Goal: Task Accomplishment & Management: Complete application form

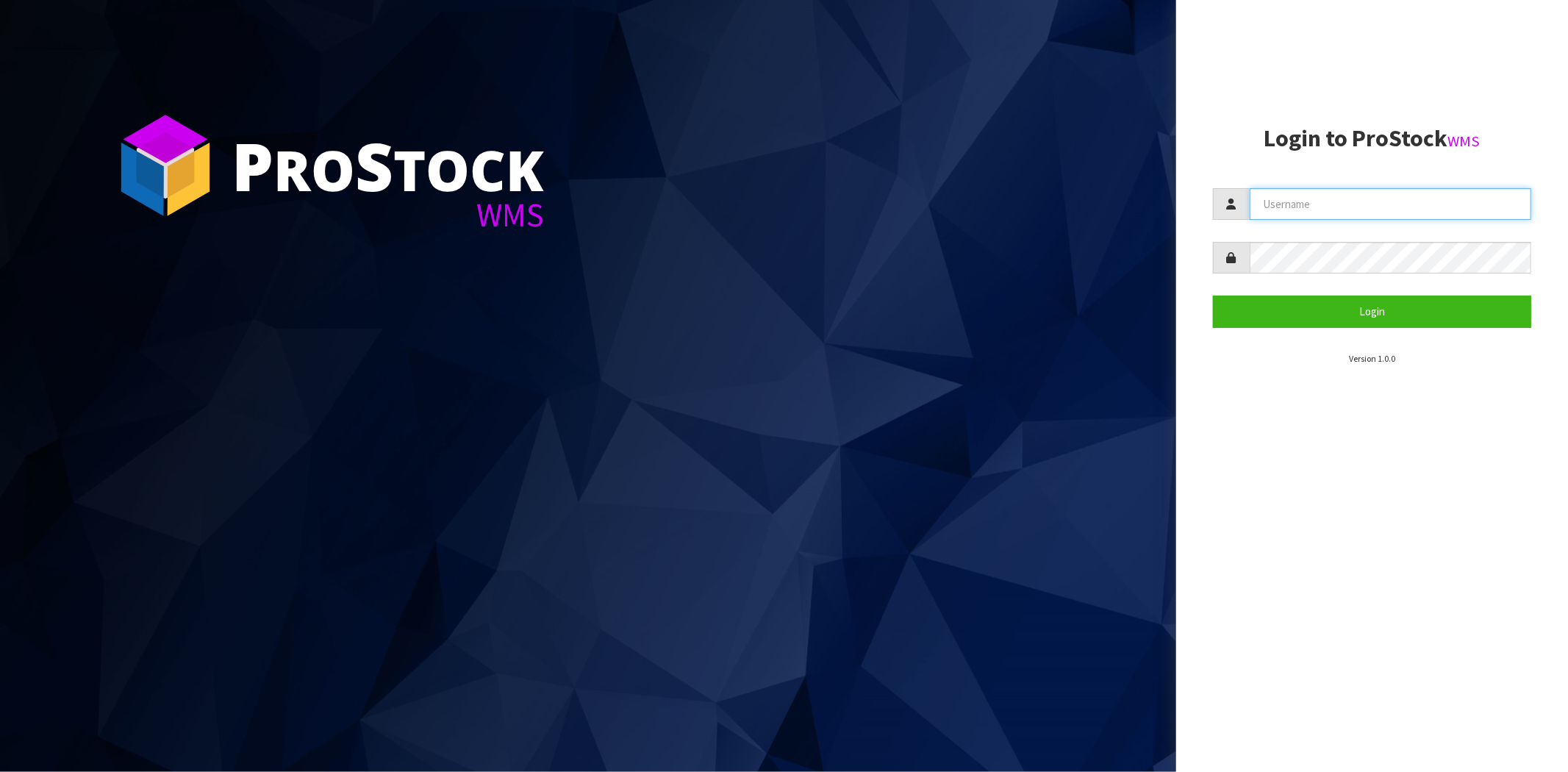
click at [1331, 202] on input "text" at bounding box center [1390, 204] width 281 height 32
type input "[PERSON_NAME][EMAIL_ADDRESS][DOMAIN_NAME]"
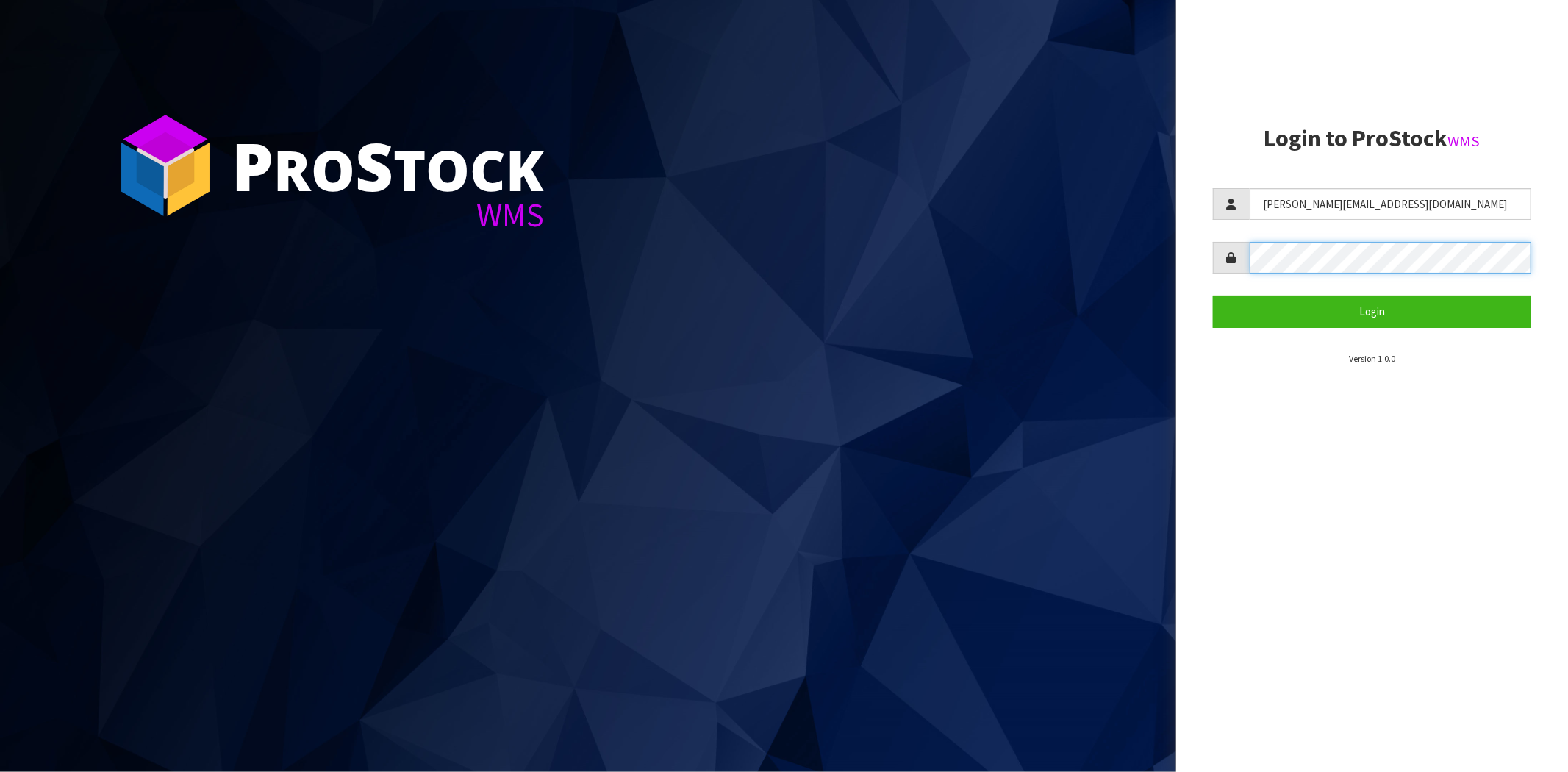
click at [1213, 296] on button "Login" at bounding box center [1372, 312] width 318 height 32
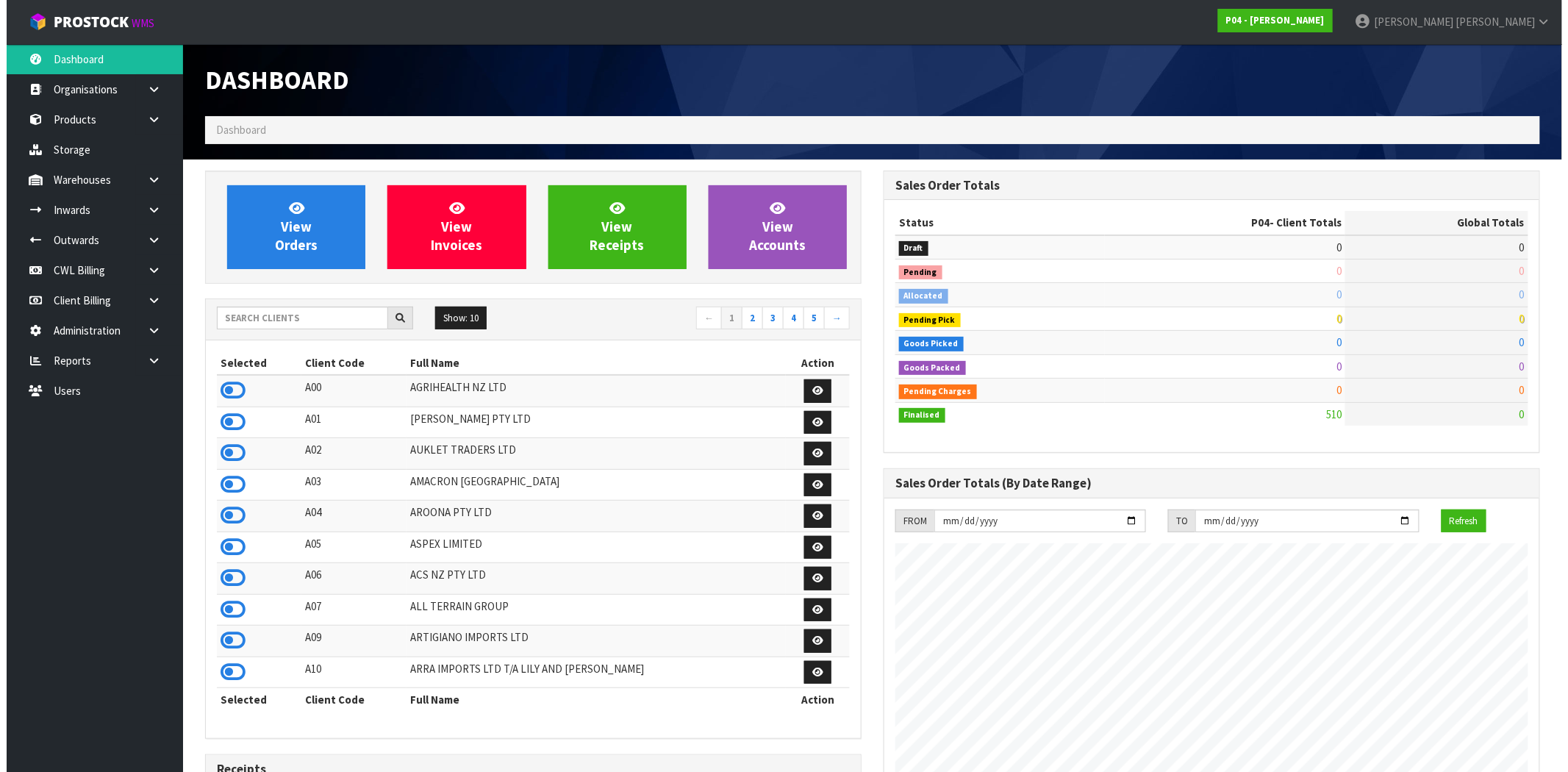
scroll to position [899, 679]
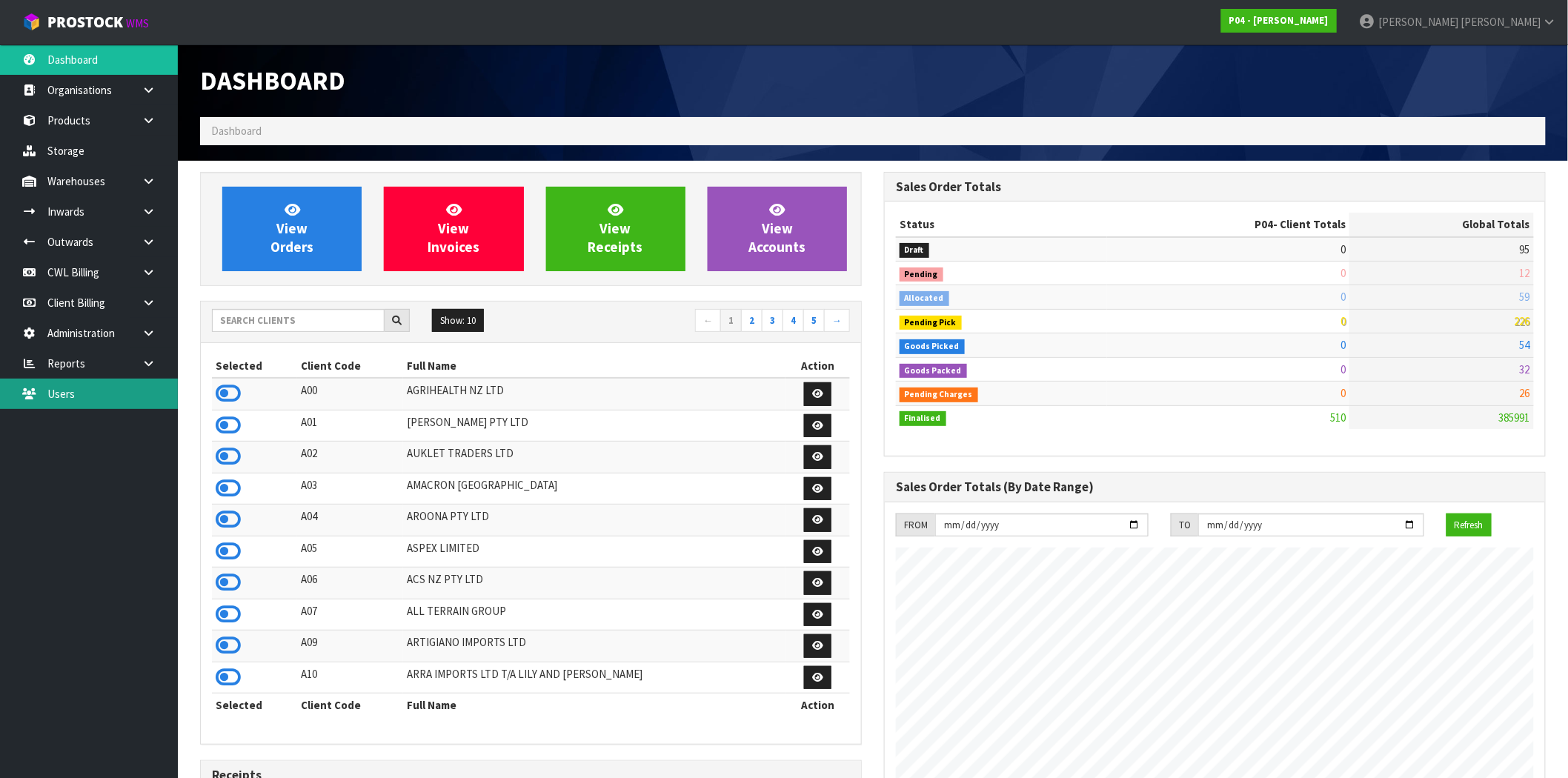
click at [92, 398] on link "Users" at bounding box center [88, 394] width 177 height 30
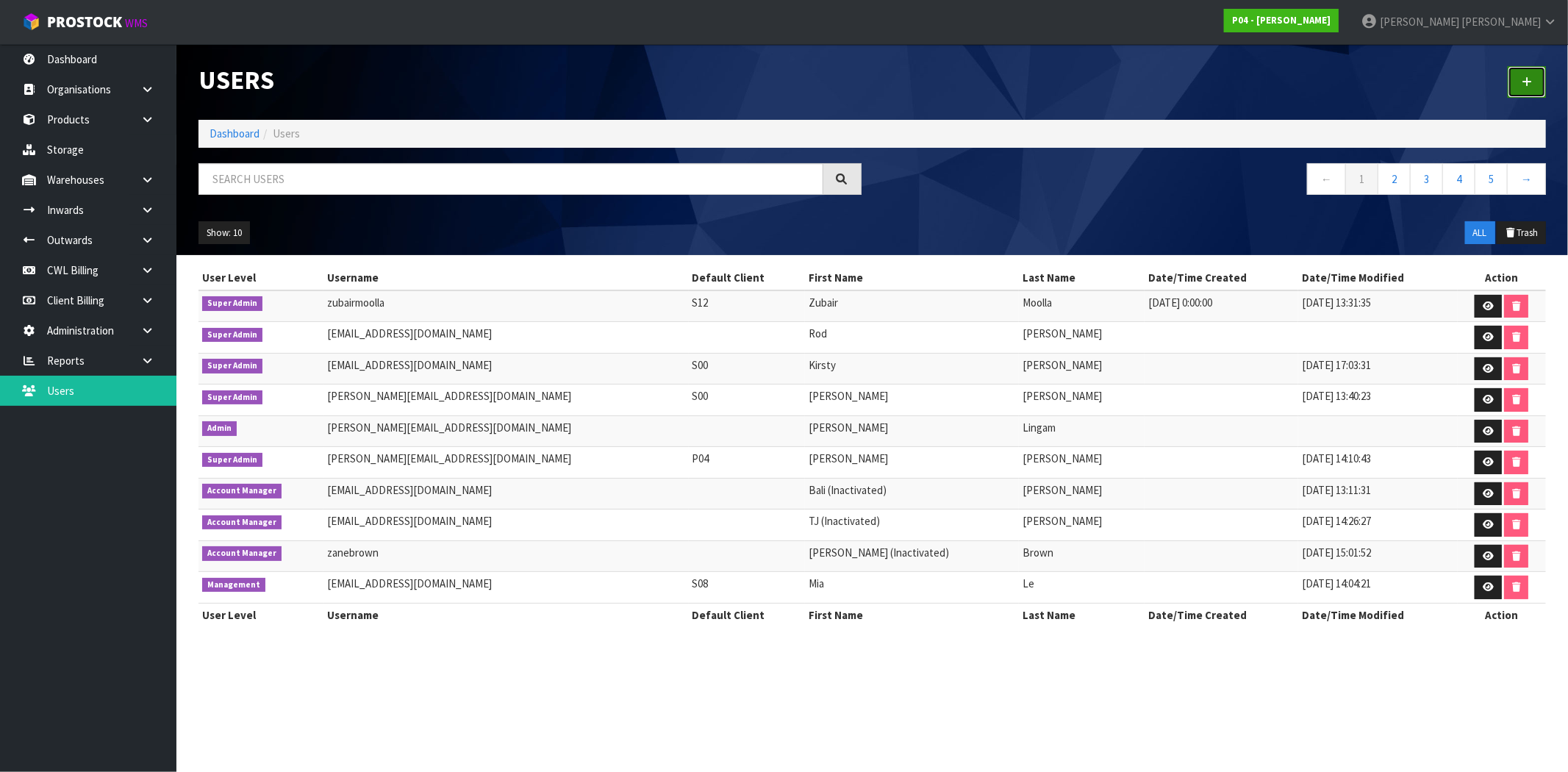
click at [1531, 76] on icon at bounding box center [1527, 82] width 10 height 11
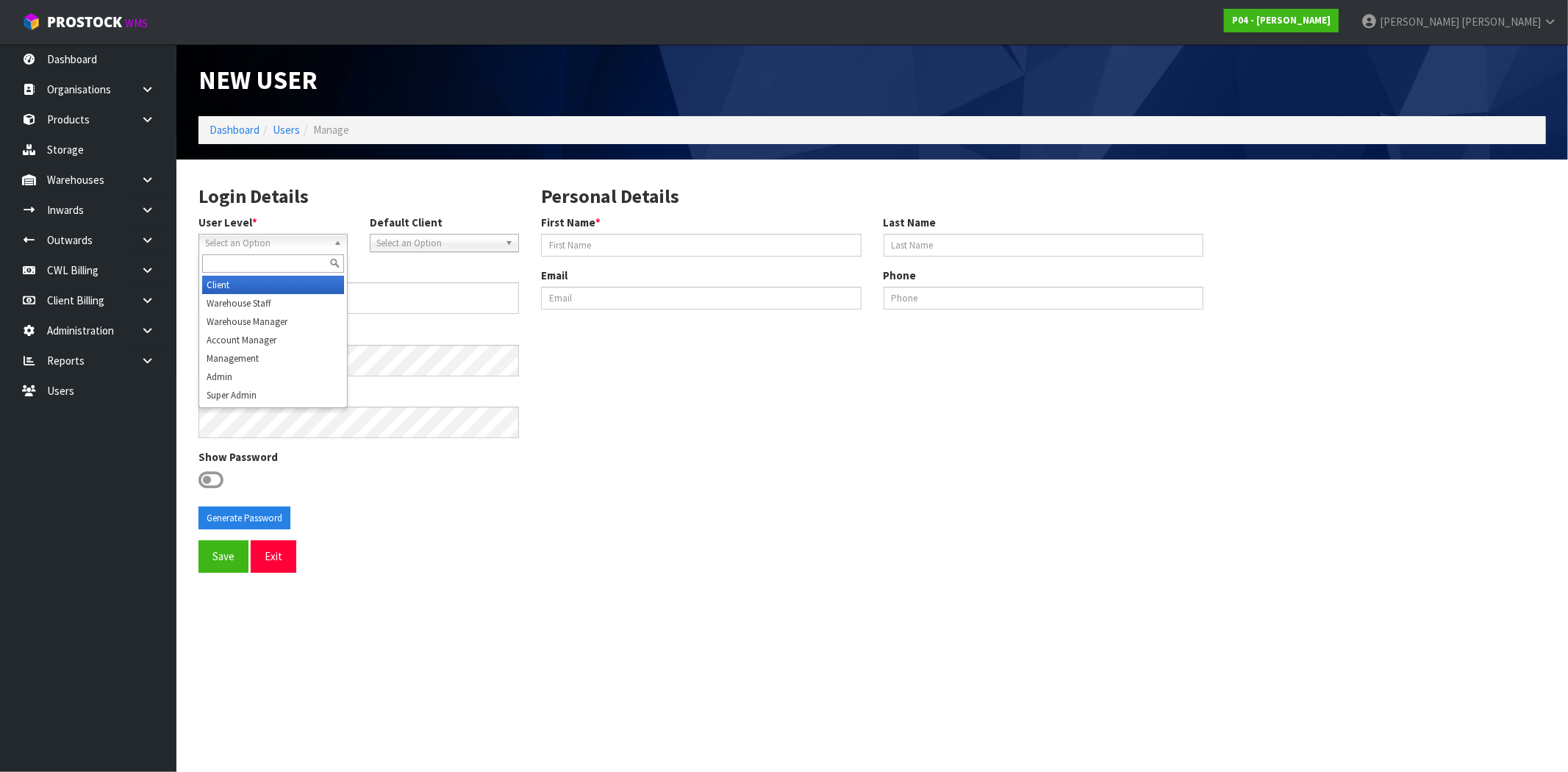
click at [314, 241] on span "Select an Option" at bounding box center [266, 243] width 122 height 18
click at [270, 302] on li "Warehouse Staff" at bounding box center [273, 303] width 142 height 19
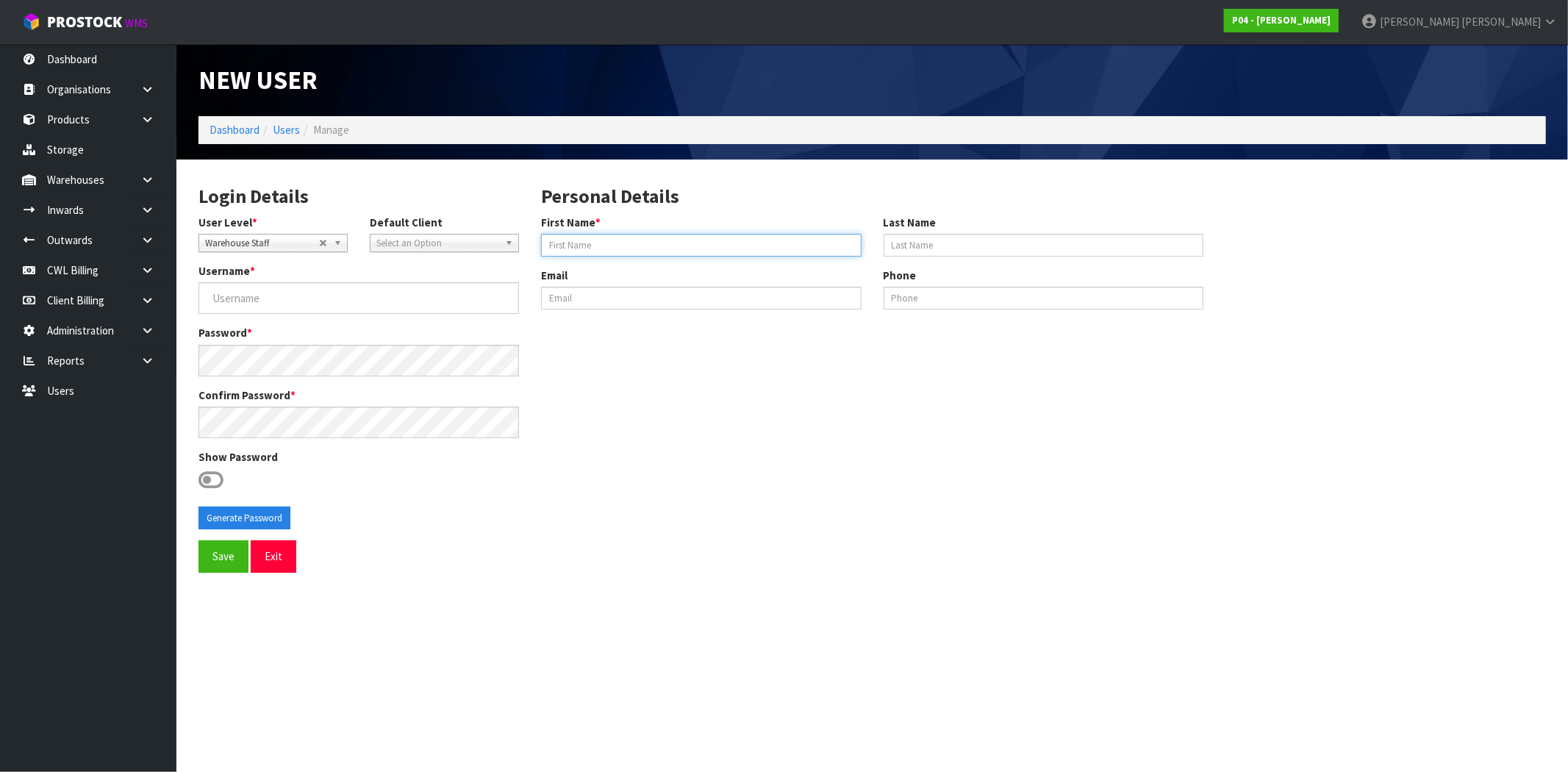
click at [773, 246] on input "First Name *" at bounding box center [701, 245] width 321 height 23
paste input "[PERSON_NAME]"
click at [576, 244] on input "[PERSON_NAME]" at bounding box center [701, 245] width 321 height 23
drag, startPoint x: 572, startPoint y: 244, endPoint x: 680, endPoint y: 244, distance: 108.0
click at [680, 244] on input "[PERSON_NAME]" at bounding box center [701, 245] width 321 height 23
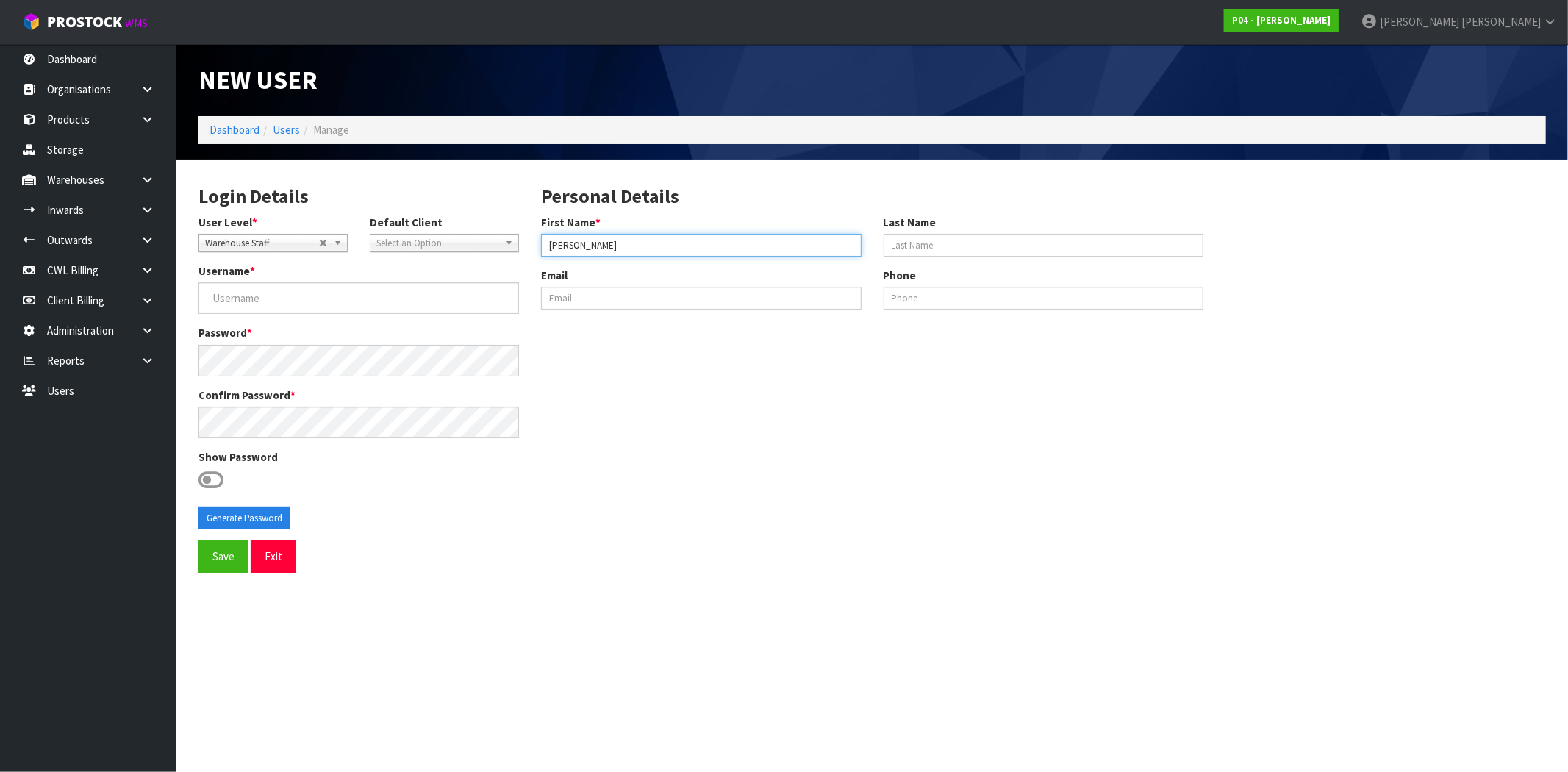
type input "[PERSON_NAME]"
click at [935, 246] on input "Last Name" at bounding box center [1044, 245] width 321 height 23
paste input "Tafua"
type input "Tafua"
click at [600, 244] on input "[PERSON_NAME]" at bounding box center [701, 245] width 321 height 23
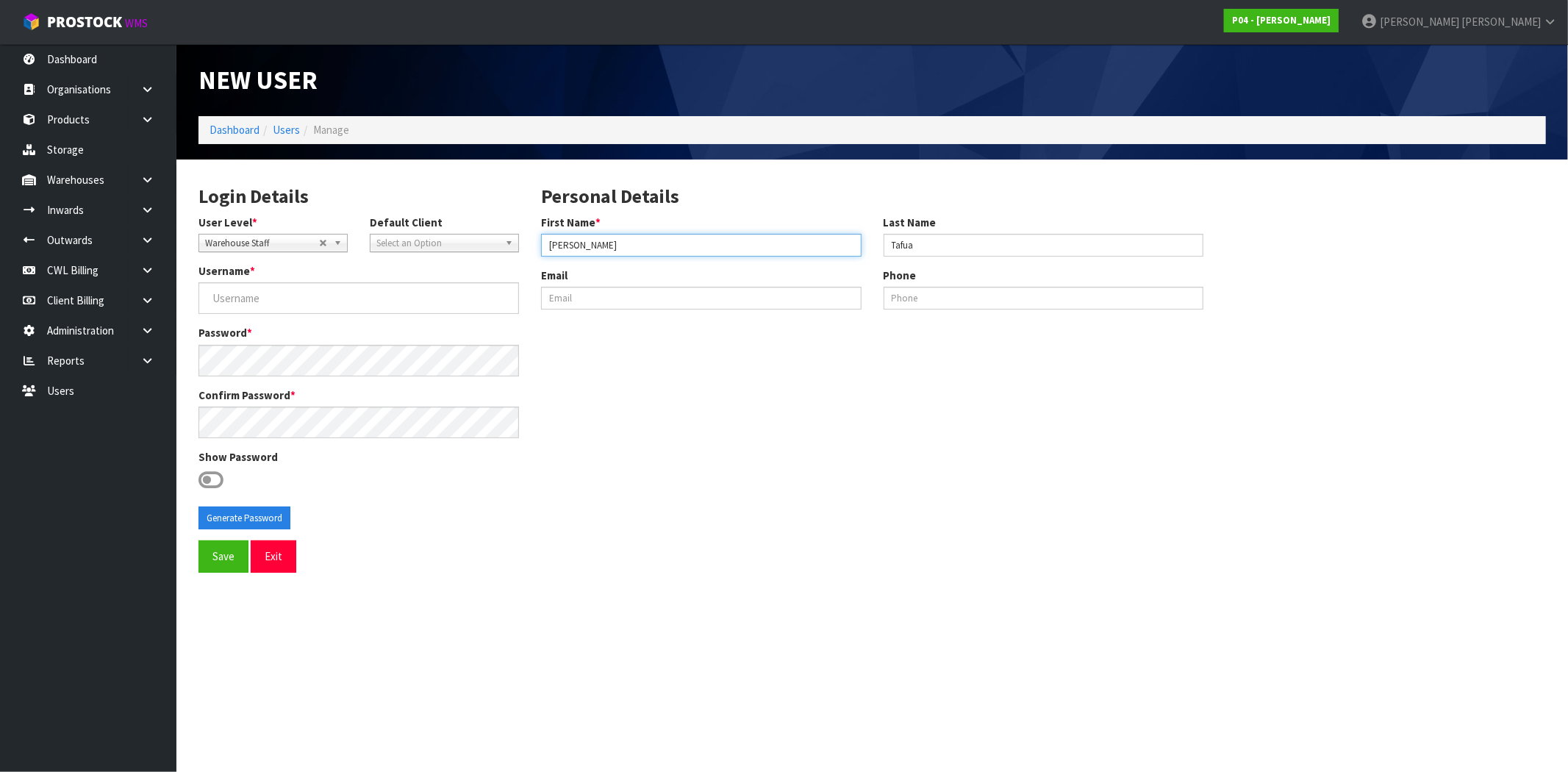
click at [545, 247] on input "[PERSON_NAME]" at bounding box center [701, 245] width 321 height 23
type input "[PERSON_NAME]"
click at [886, 244] on input "Tafua" at bounding box center [1044, 245] width 321 height 23
click at [936, 247] on input "Tafua" at bounding box center [1044, 245] width 321 height 23
drag, startPoint x: 526, startPoint y: 240, endPoint x: 472, endPoint y: 243, distance: 54.1
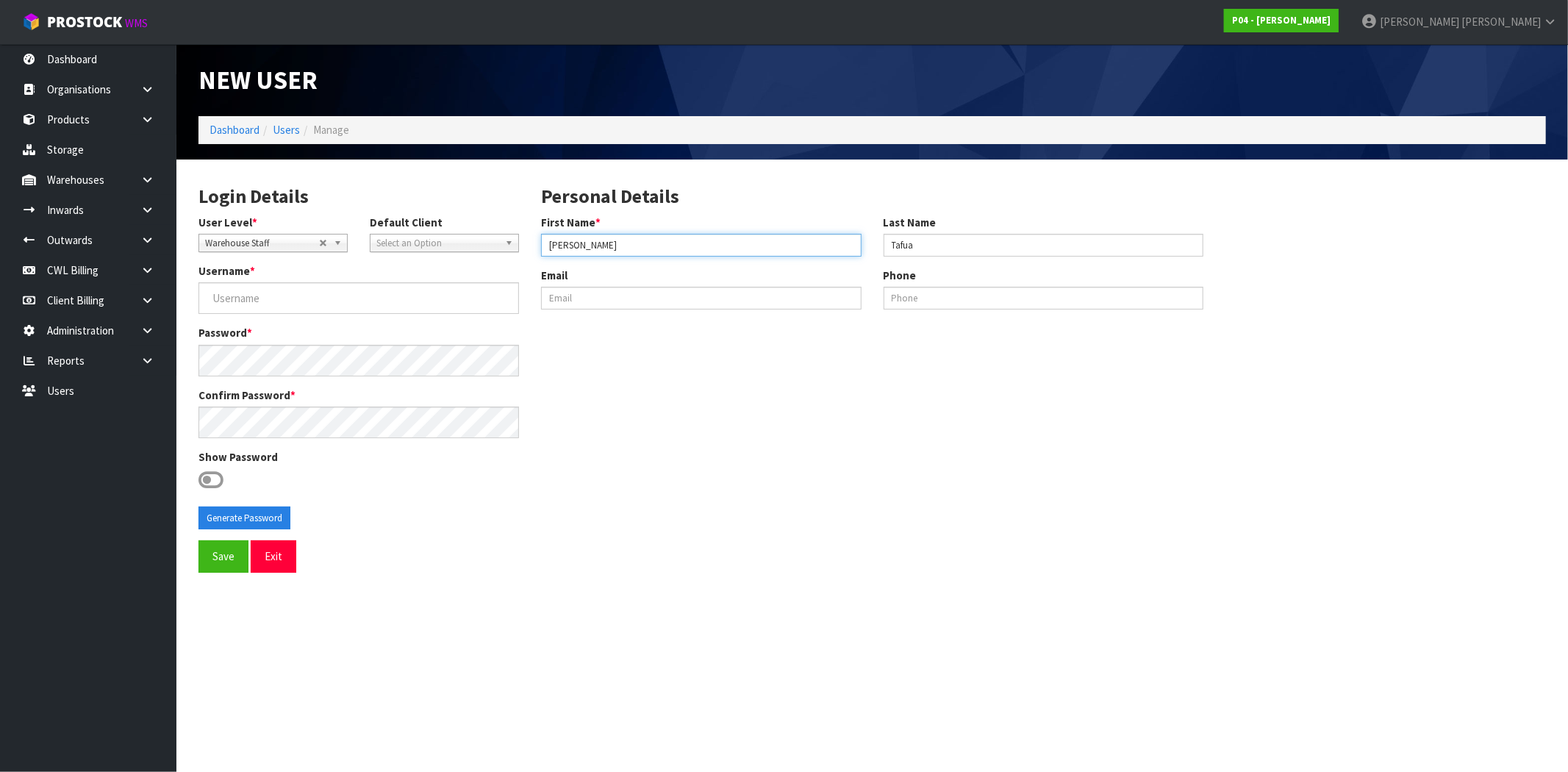
click at [472, 241] on div "Login Details User Level * Client Warehouse Staff Warehouse Manager Account Man…" at bounding box center [872, 356] width 1369 height 371
click at [255, 290] on input "Username *" at bounding box center [359, 298] width 321 height 32
paste input "[PERSON_NAME]"
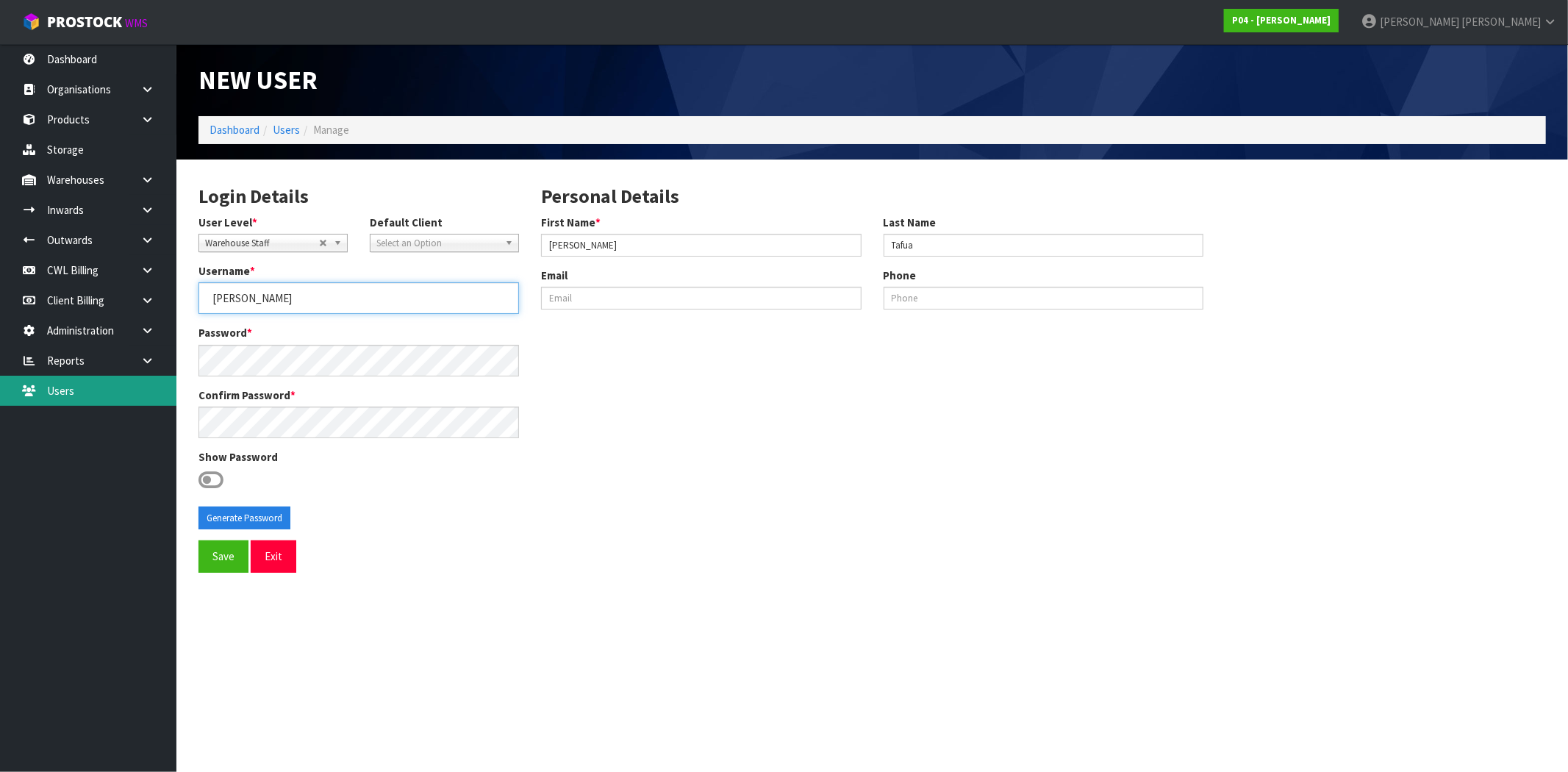
type input "[PERSON_NAME]"
click at [207, 480] on icon at bounding box center [211, 479] width 25 height 22
click at [0, 0] on input "checkbox" at bounding box center [0, 0] width 0 height 0
click at [217, 517] on button "Generate Password" at bounding box center [245, 518] width 92 height 24
click at [220, 536] on div "Login Details User Level * Client Warehouse Staff Warehouse Manager Account Man…" at bounding box center [359, 356] width 343 height 371
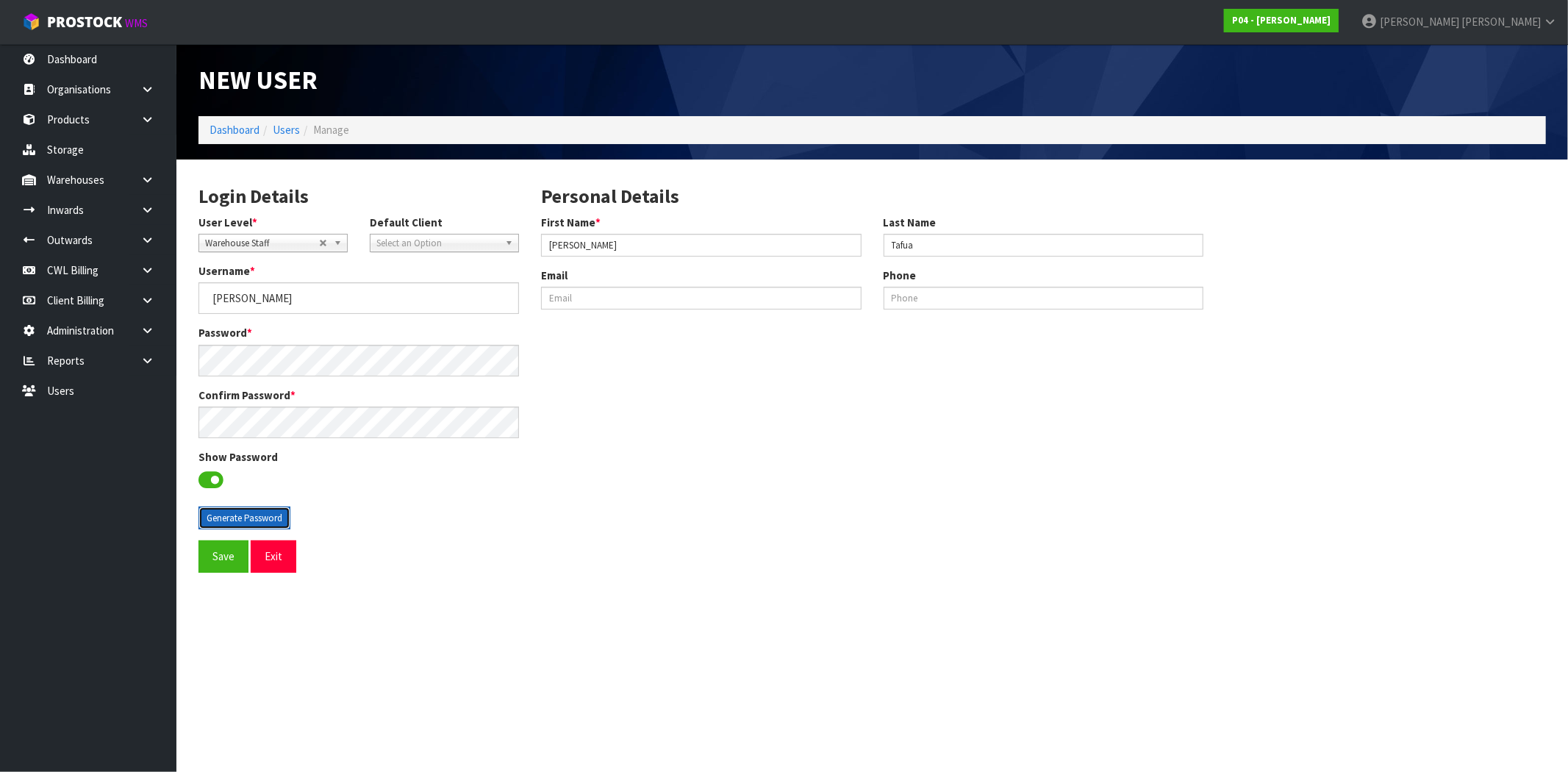
click at [229, 523] on button "Generate Password" at bounding box center [245, 518] width 92 height 24
click at [241, 515] on button "Generate Password" at bounding box center [245, 518] width 92 height 24
click at [237, 523] on button "Generate Password" at bounding box center [245, 518] width 92 height 24
click at [237, 523] on button "Generate Password" at bounding box center [245, 518] width 92 height 24
click at [236, 517] on button "Generate Password" at bounding box center [245, 518] width 92 height 24
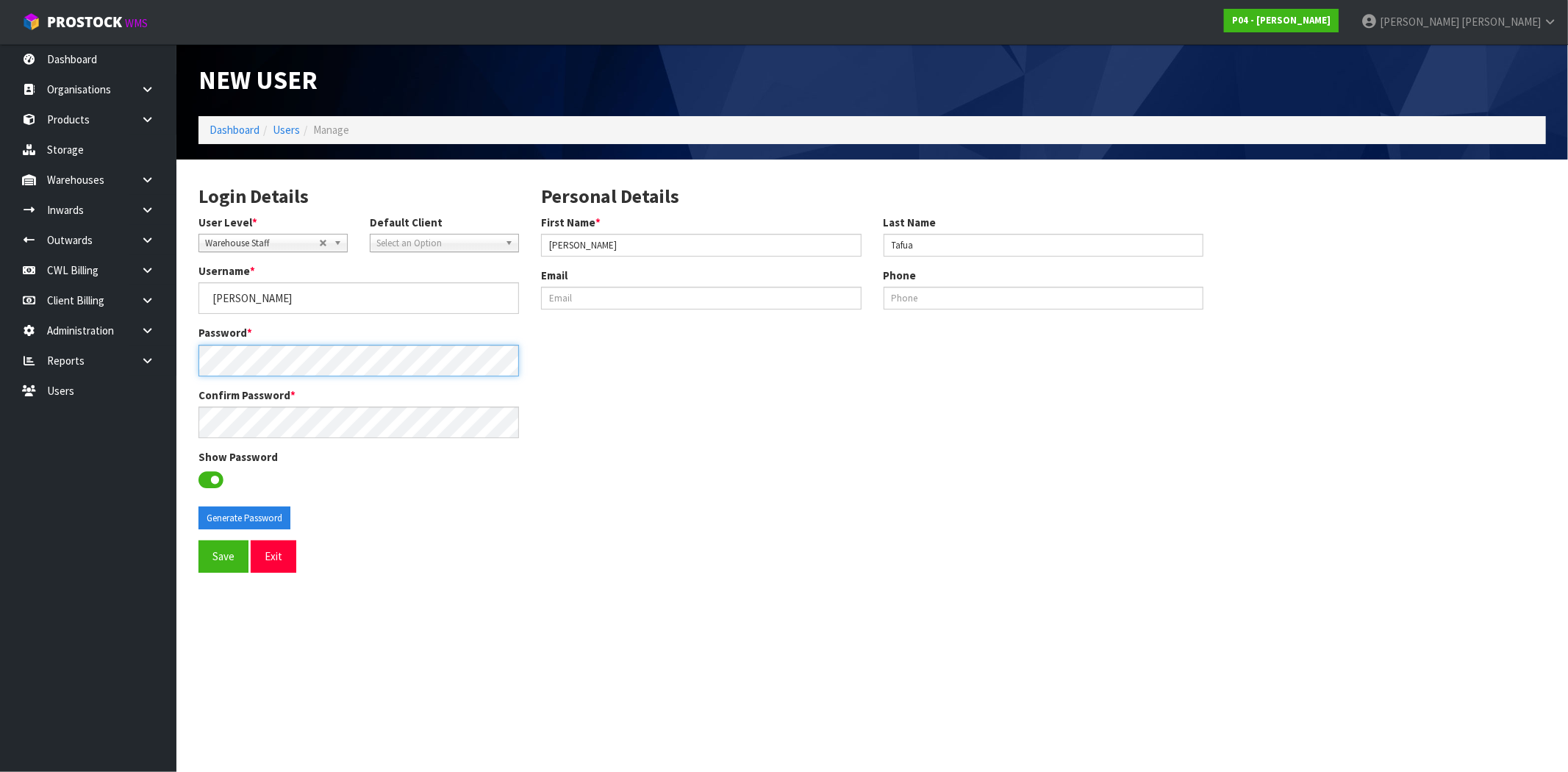
click at [188, 365] on div "Login Details User Level * Client Warehouse Staff Warehouse Manager Account Man…" at bounding box center [359, 356] width 343 height 371
click at [216, 553] on button "Save" at bounding box center [223, 556] width 50 height 32
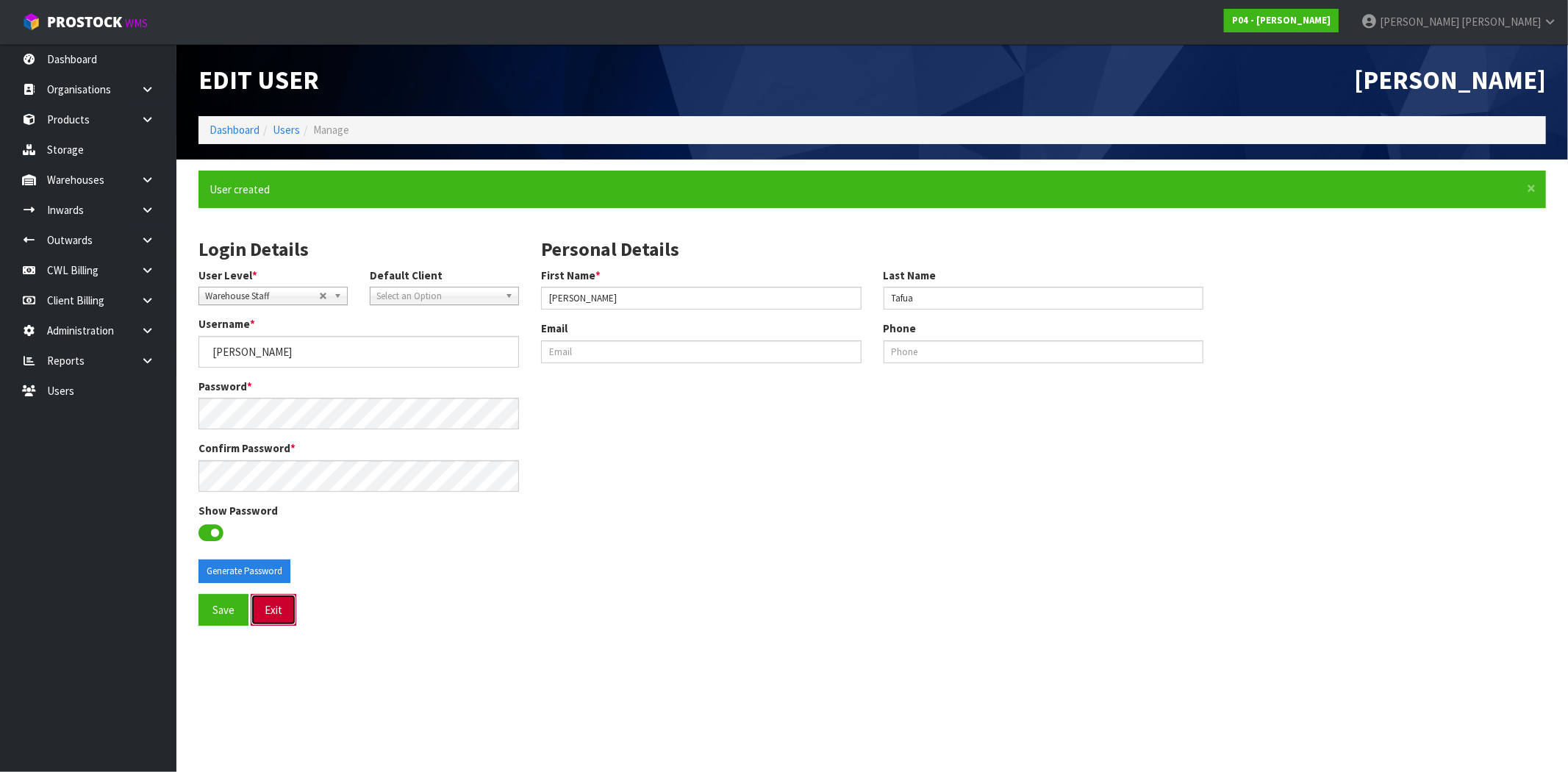
click at [268, 610] on button "Exit" at bounding box center [273, 610] width 45 height 32
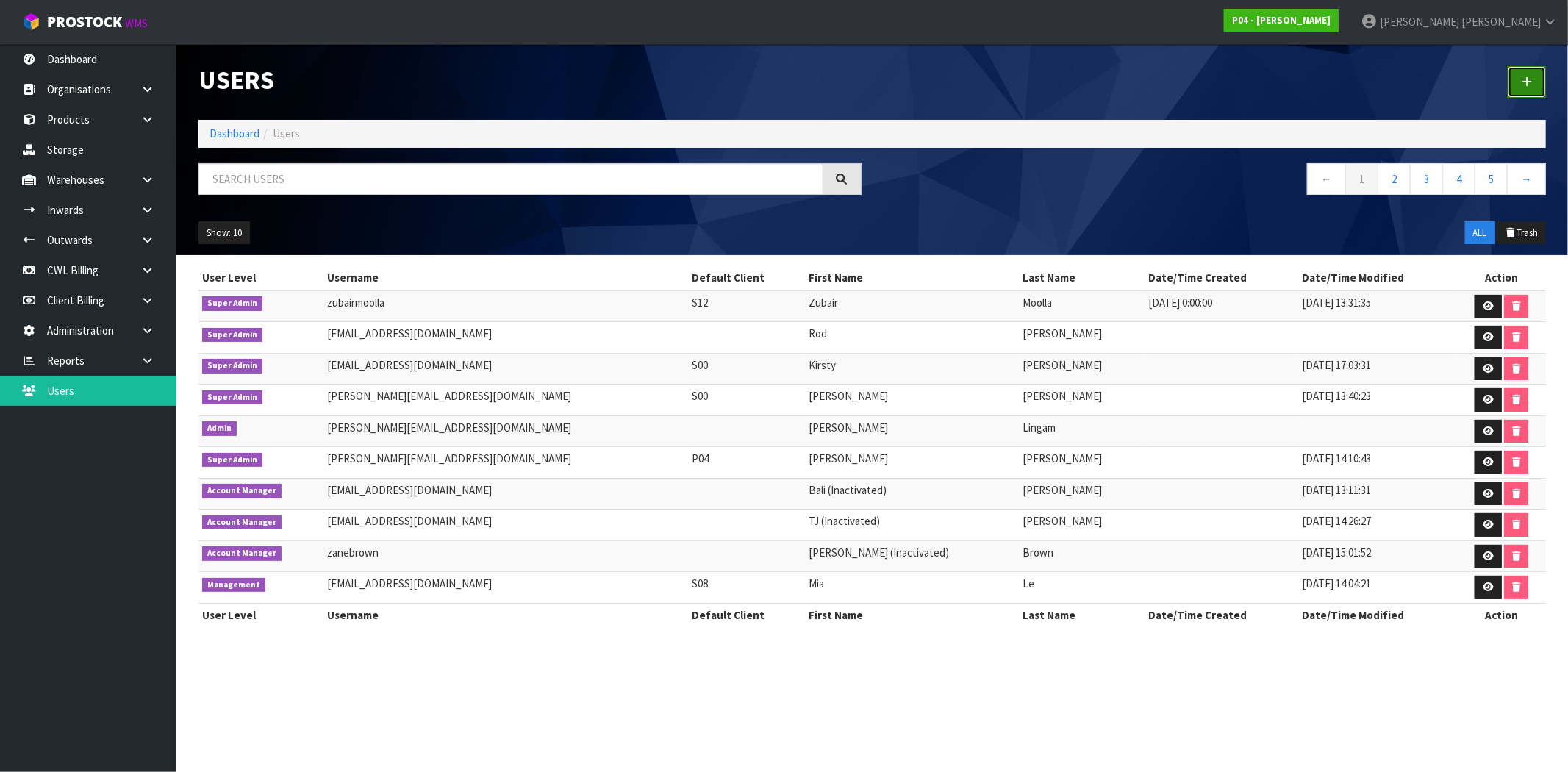
click at [1528, 82] on icon at bounding box center [1527, 82] width 10 height 11
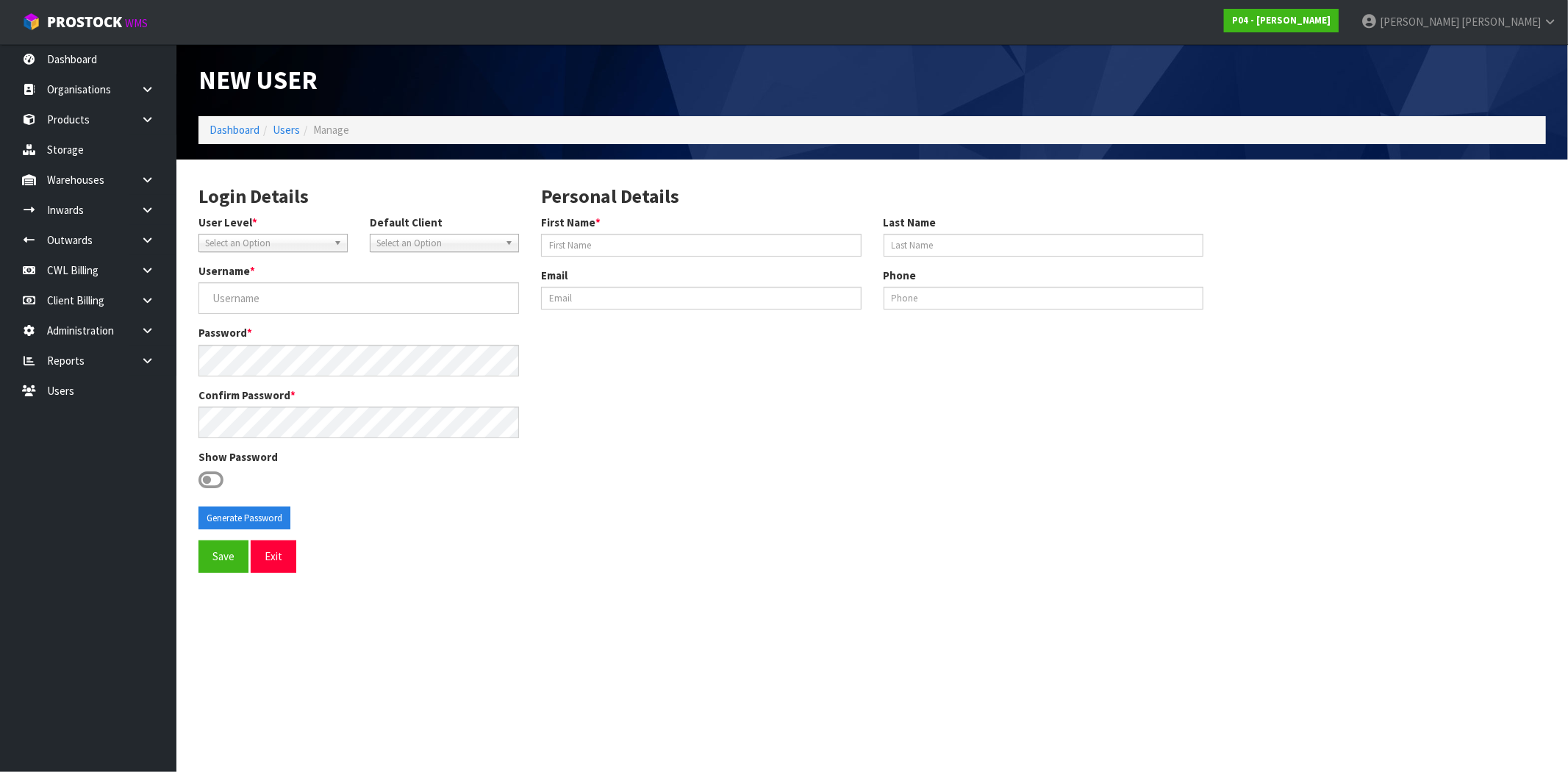
click at [291, 234] on span "Select an Option" at bounding box center [266, 243] width 122 height 18
click at [247, 306] on li "Warehouse Staff" at bounding box center [273, 303] width 142 height 19
click at [646, 237] on input "First Name *" at bounding box center [701, 245] width 321 height 23
paste input "[PERSON_NAME]"
drag, startPoint x: 573, startPoint y: 245, endPoint x: 687, endPoint y: 246, distance: 114.0
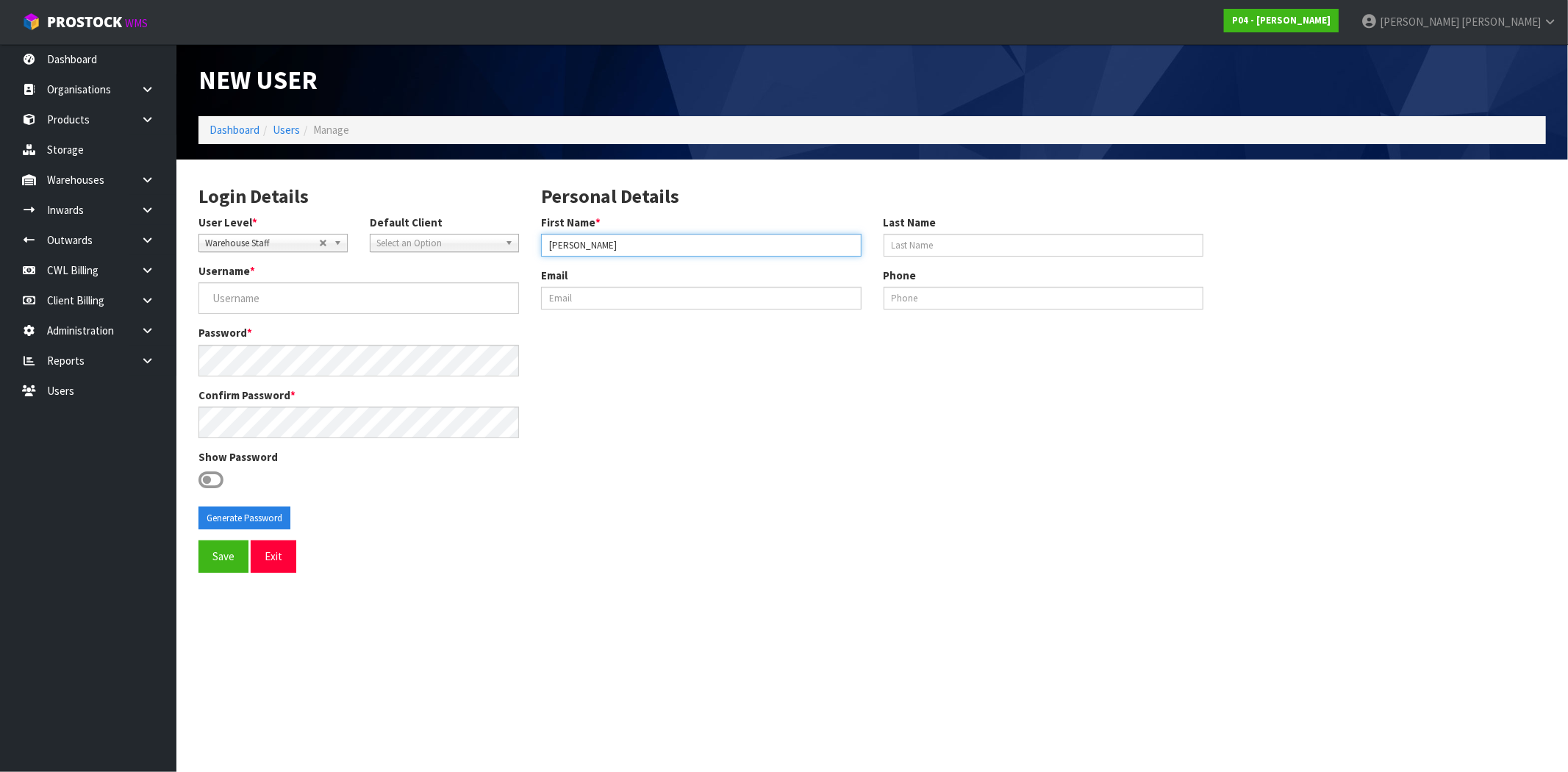
click at [687, 246] on input "[PERSON_NAME]" at bounding box center [701, 245] width 321 height 23
type input "Paras"
click at [929, 245] on input "Last Name" at bounding box center [1044, 245] width 321 height 23
paste input "Arora"
type input "Arora"
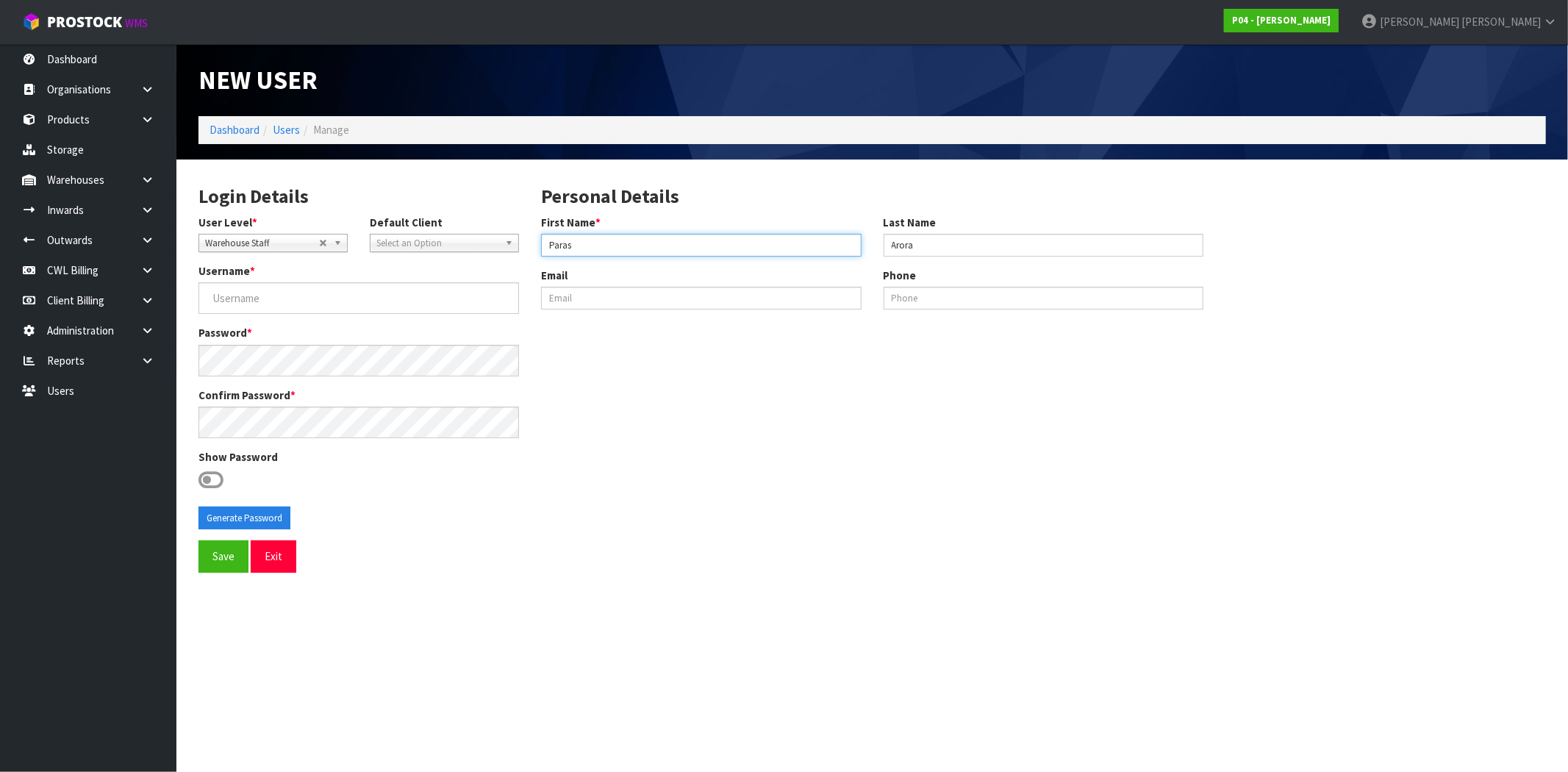
click at [673, 245] on input "Paras" at bounding box center [701, 245] width 321 height 23
click at [544, 244] on input "Paras" at bounding box center [701, 245] width 321 height 23
type input "Paras"
drag, startPoint x: 881, startPoint y: 247, endPoint x: 894, endPoint y: 239, distance: 15.3
click at [884, 247] on div "Last Name Arora" at bounding box center [1044, 235] width 343 height 42
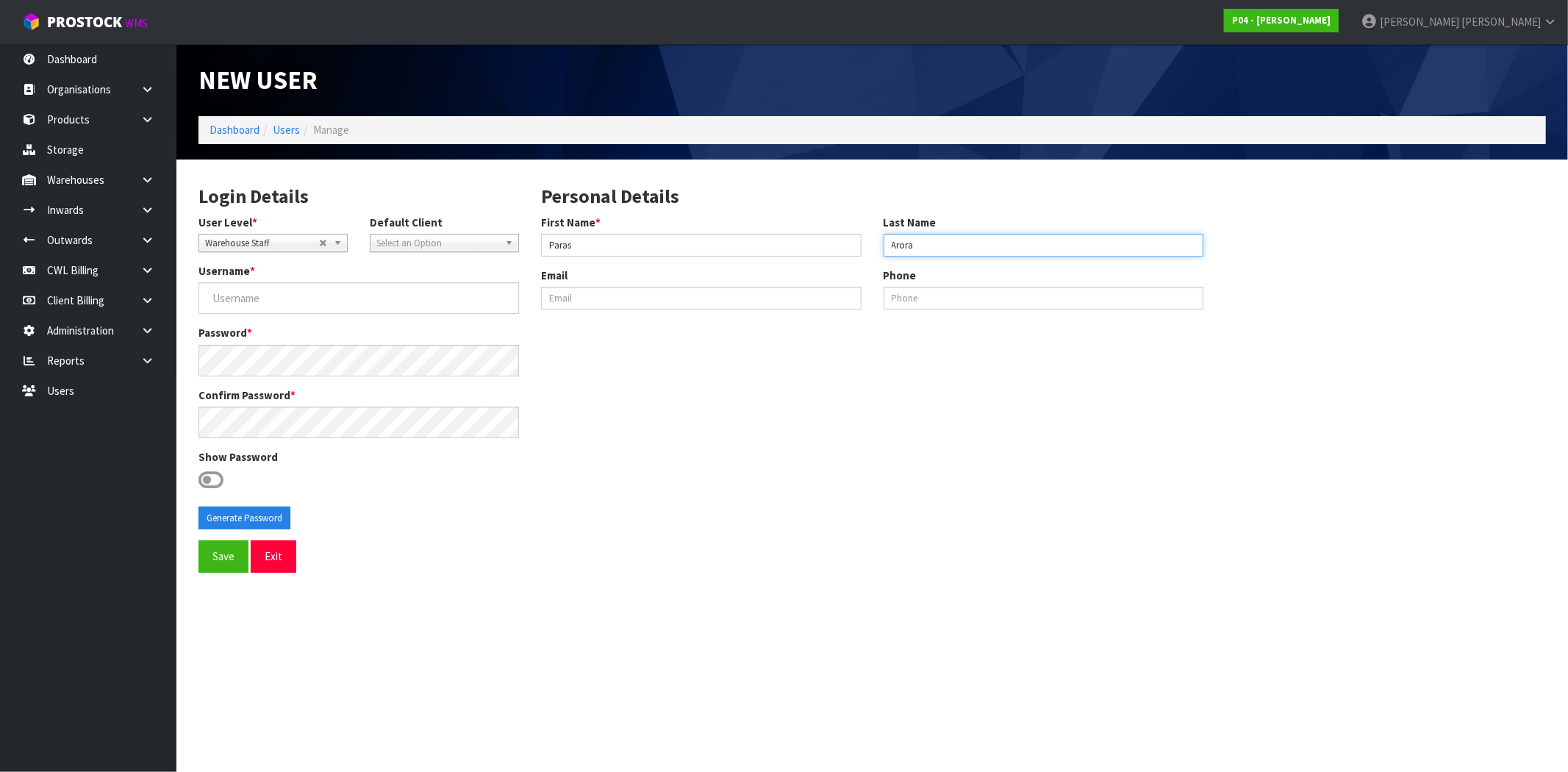
click at [887, 245] on input "Arora" at bounding box center [1044, 245] width 321 height 23
click at [936, 245] on input "Arora" at bounding box center [1044, 245] width 321 height 23
drag, startPoint x: 633, startPoint y: 244, endPoint x: 495, endPoint y: 244, distance: 138.0
click at [495, 244] on div "Login Details User Level * Client Warehouse Staff Warehouse Manager Account Man…" at bounding box center [872, 356] width 1369 height 371
click at [298, 298] on input "Username *" at bounding box center [359, 298] width 321 height 32
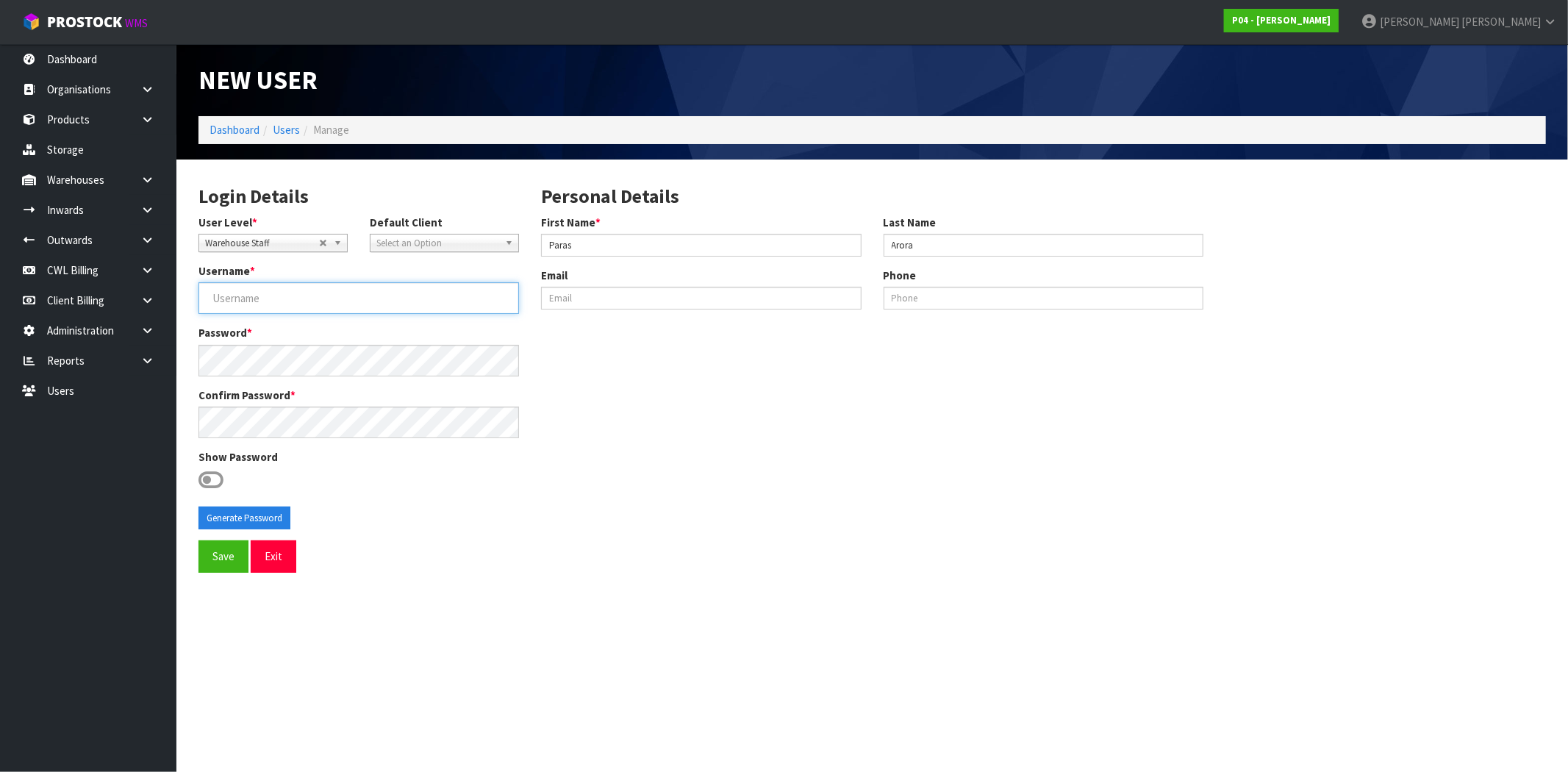
paste input "Paras"
type input "Paras"
click at [214, 475] on icon at bounding box center [211, 479] width 25 height 22
click at [0, 0] on input "checkbox" at bounding box center [0, 0] width 0 height 0
click at [245, 523] on button "Generate Password" at bounding box center [245, 518] width 92 height 24
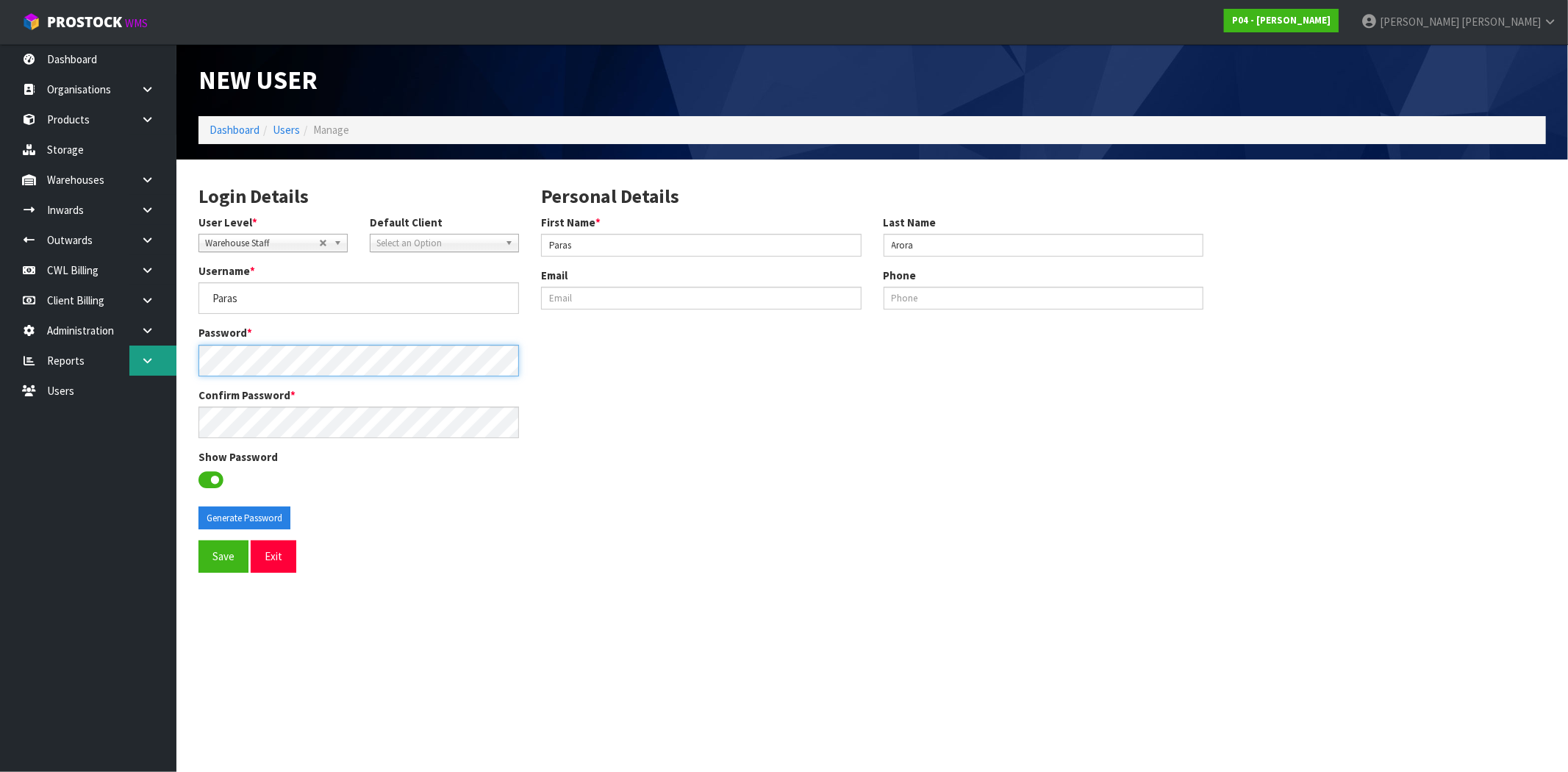
click at [144, 355] on body "Toggle navigation ProStock WMS P04 - [PERSON_NAME] [PERSON_NAME] Logout Dashboa…" at bounding box center [784, 386] width 1568 height 772
click at [227, 563] on button "Save" at bounding box center [223, 556] width 50 height 32
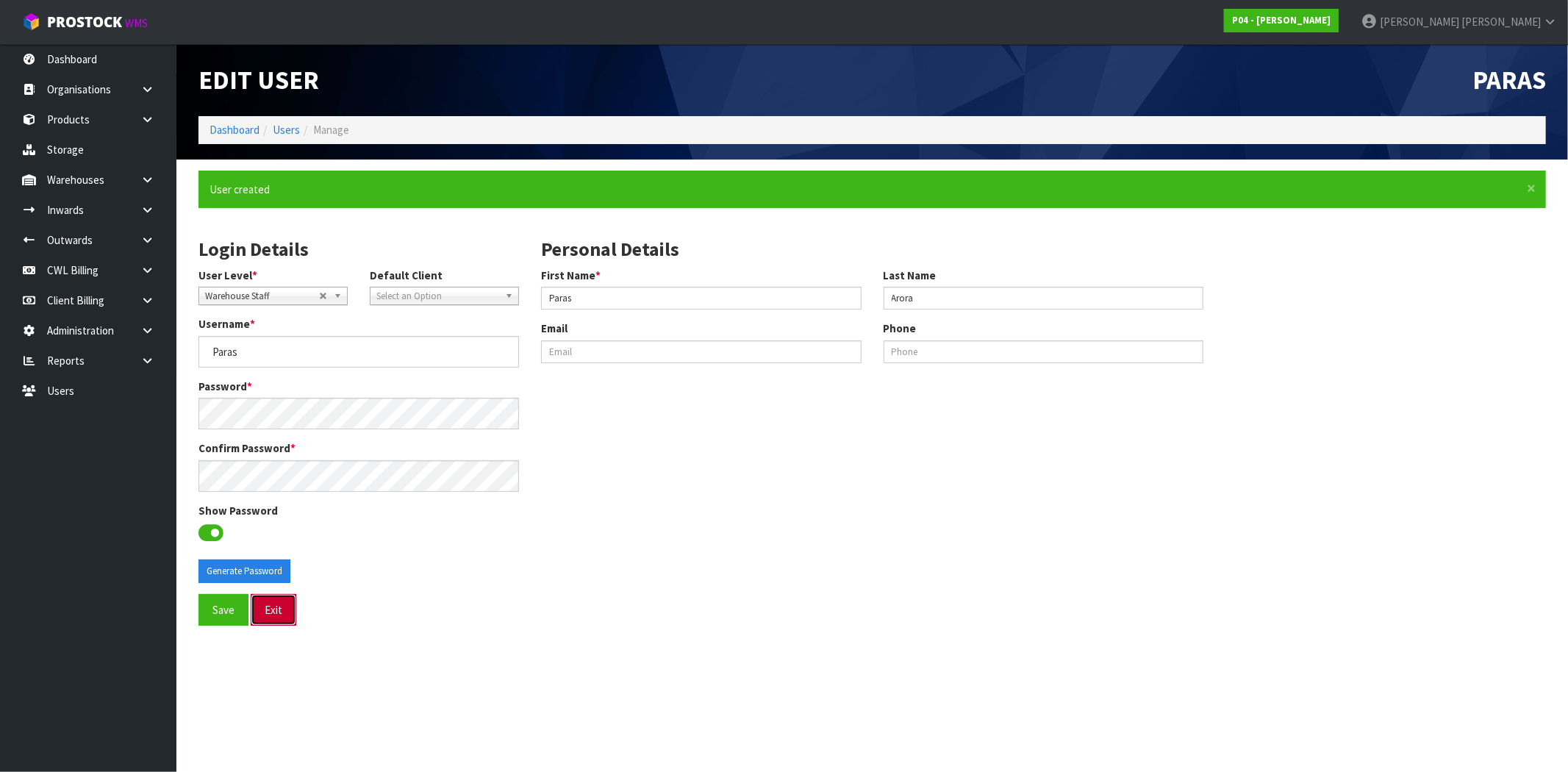
click at [272, 609] on button "Exit" at bounding box center [273, 610] width 45 height 32
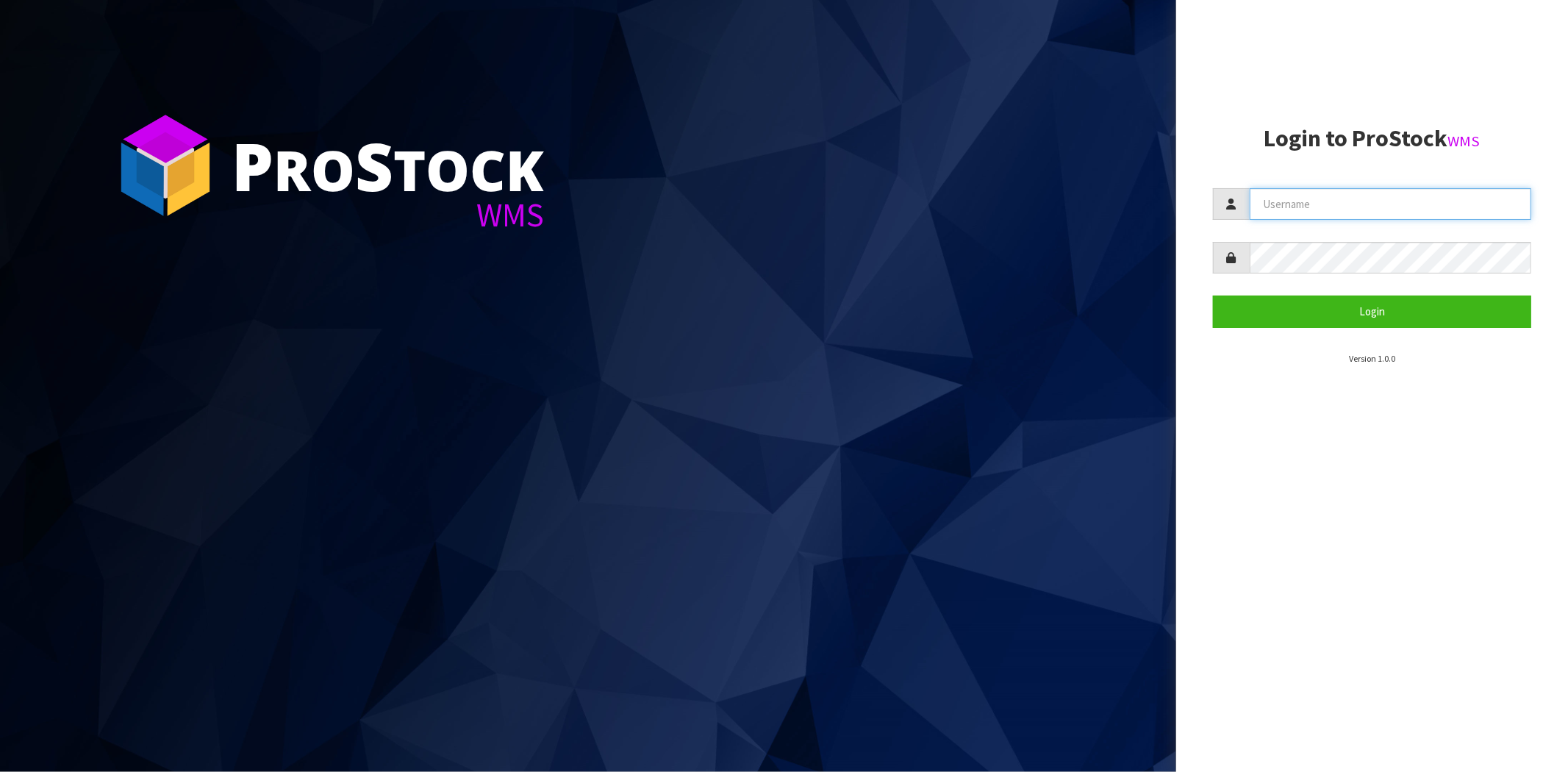
click at [1314, 199] on input "text" at bounding box center [1390, 204] width 281 height 32
paste input "[PERSON_NAME]"
type input "[PERSON_NAME]"
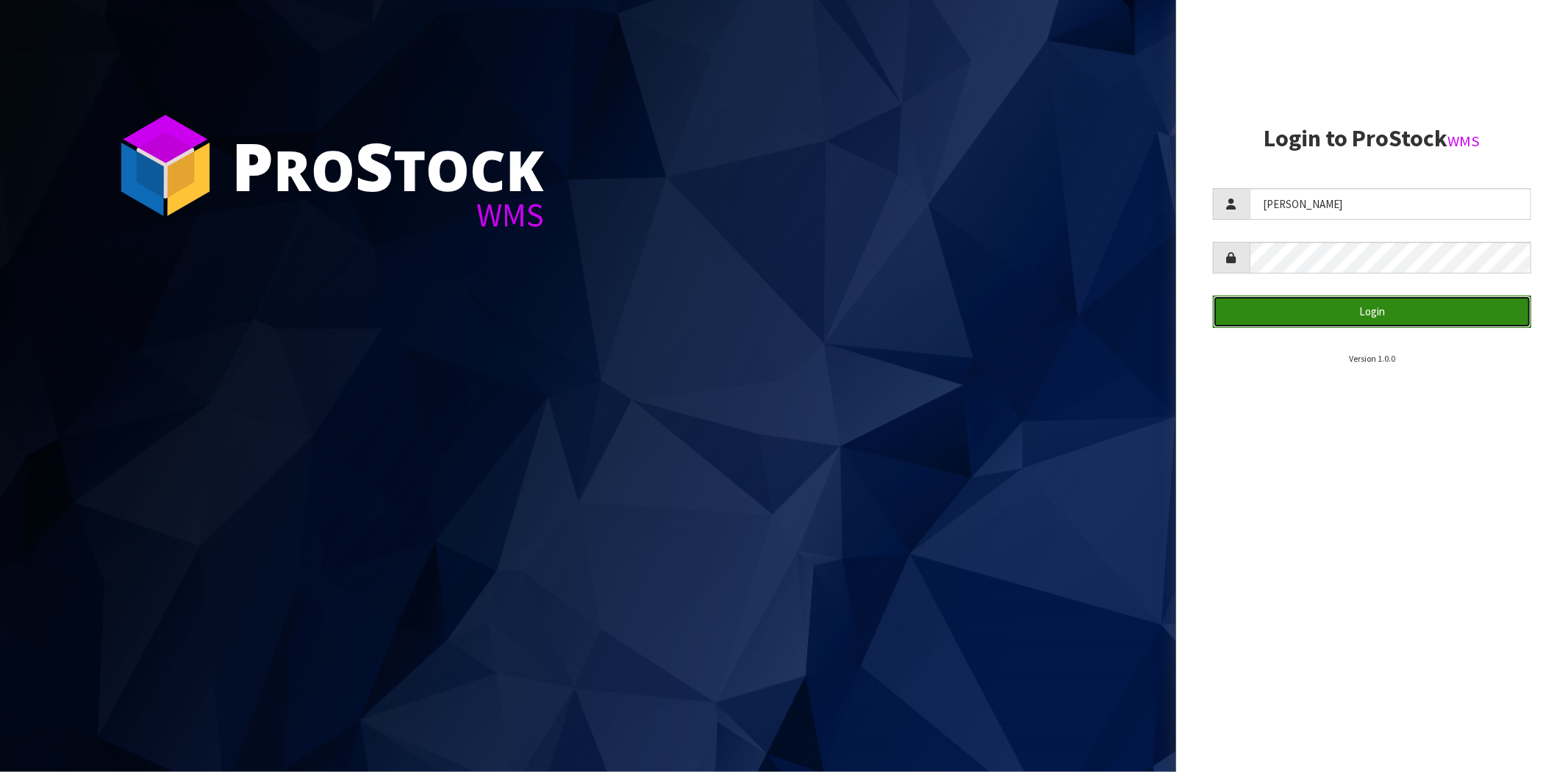
click at [1280, 316] on button "Login" at bounding box center [1372, 312] width 318 height 32
